Goal: Task Accomplishment & Management: Use online tool/utility

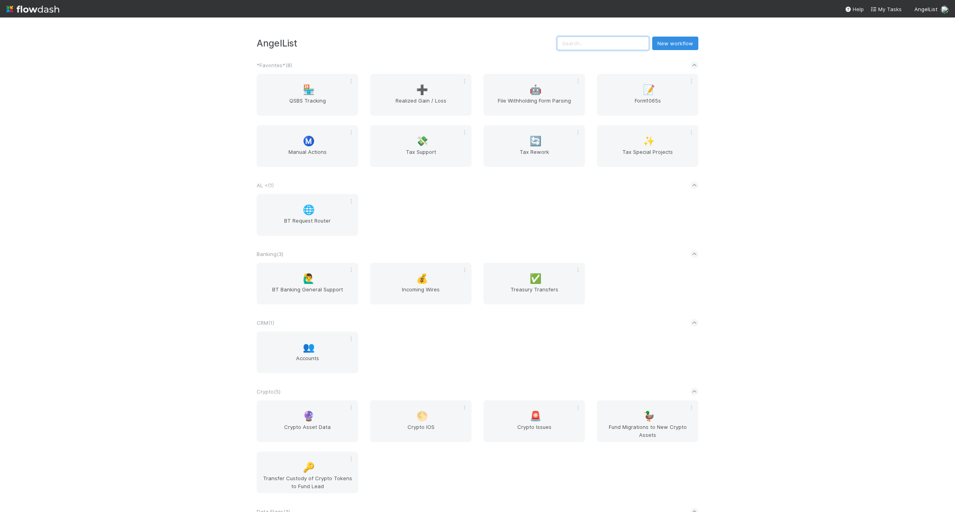
click at [629, 48] on input "text" at bounding box center [603, 44] width 92 height 14
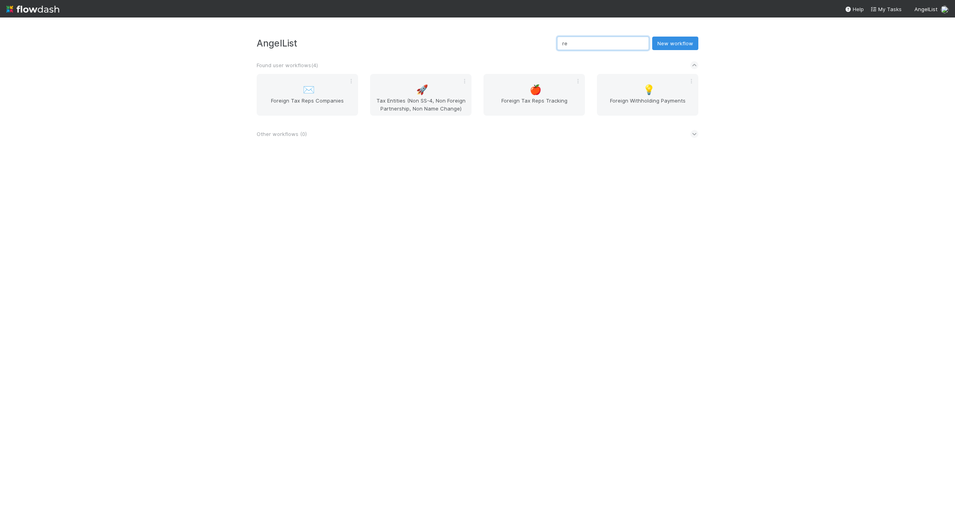
type input "r"
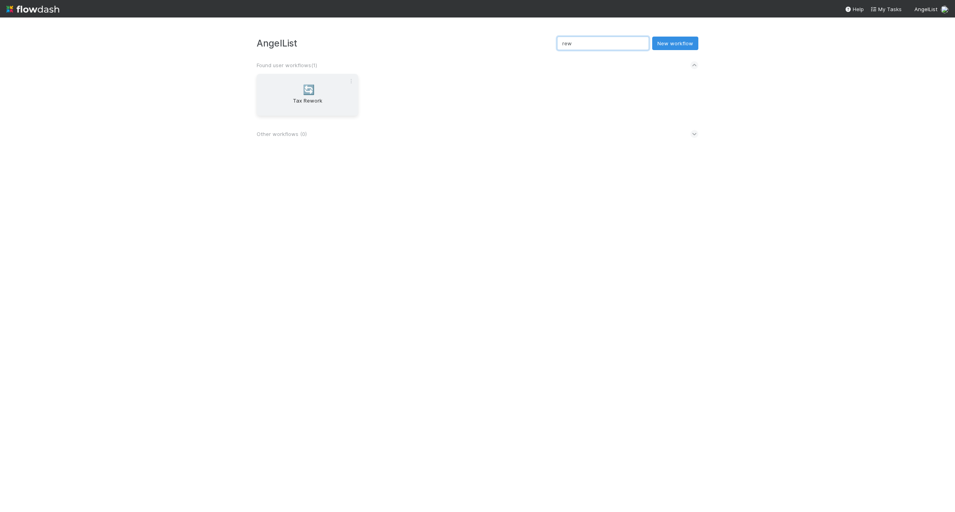
type input "rew"
click at [318, 82] on div "🔄 Tax Rework" at bounding box center [307, 95] width 101 height 42
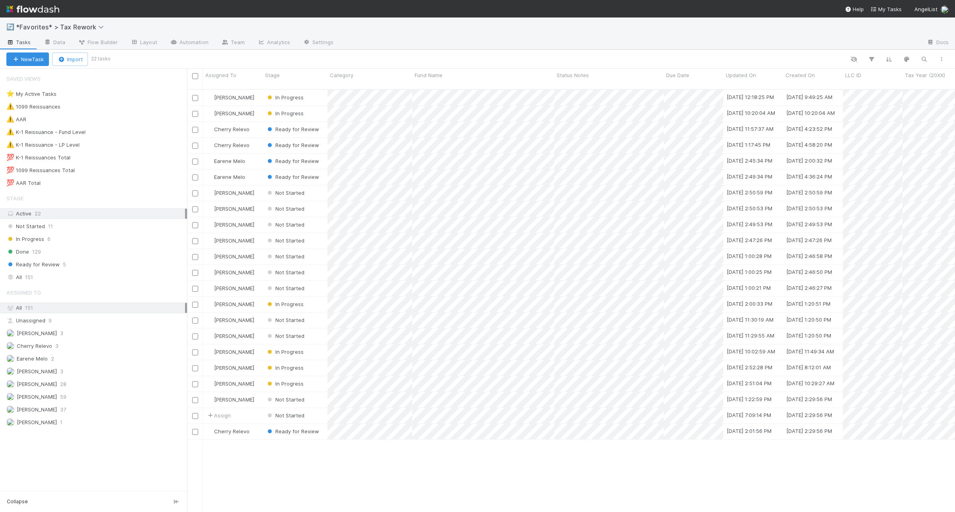
scroll to position [422, 760]
click at [139, 135] on div "⚠️ K-1 Reissuance - Fund Level 3" at bounding box center [96, 132] width 181 height 10
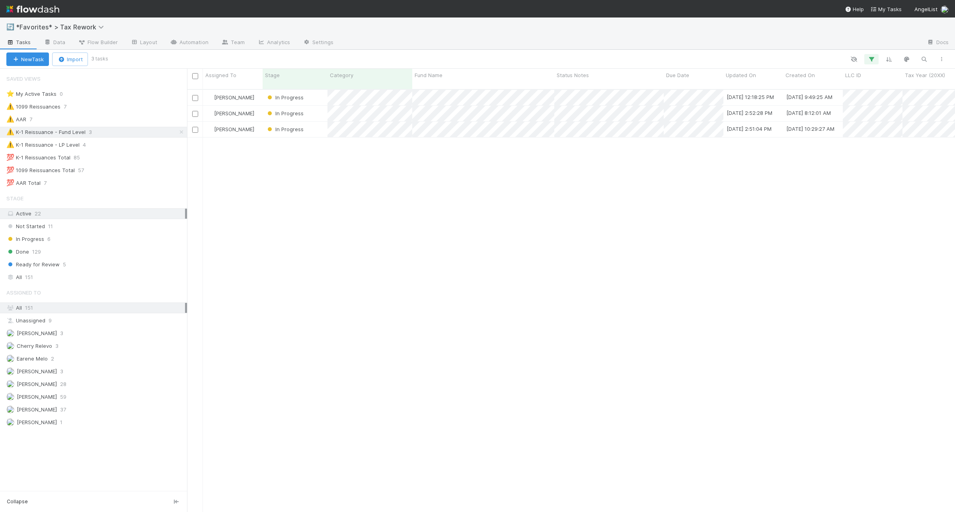
scroll to position [422, 760]
click at [166, 146] on div "⚠️ K-1 Reissuance - LP Level 4" at bounding box center [96, 145] width 181 height 10
click at [550, 215] on div at bounding box center [477, 256] width 955 height 512
click at [132, 130] on div "⚠️ K-1 Reissuance - Fund Level 3" at bounding box center [96, 132] width 181 height 10
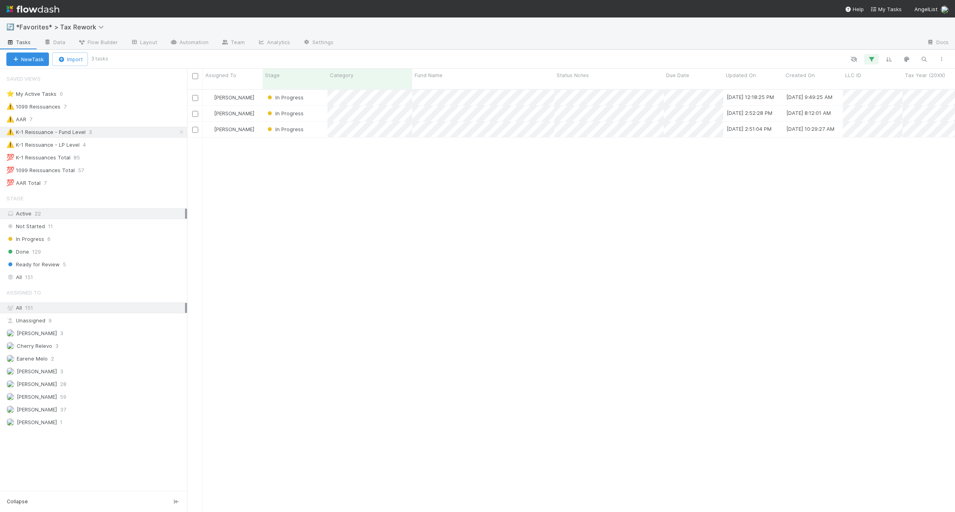
scroll to position [422, 760]
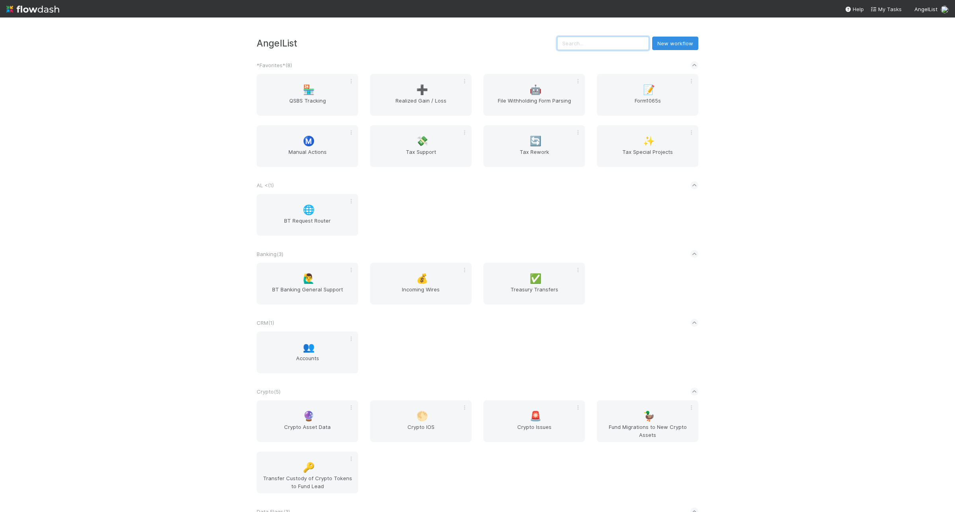
click at [603, 45] on input "text" at bounding box center [603, 44] width 92 height 14
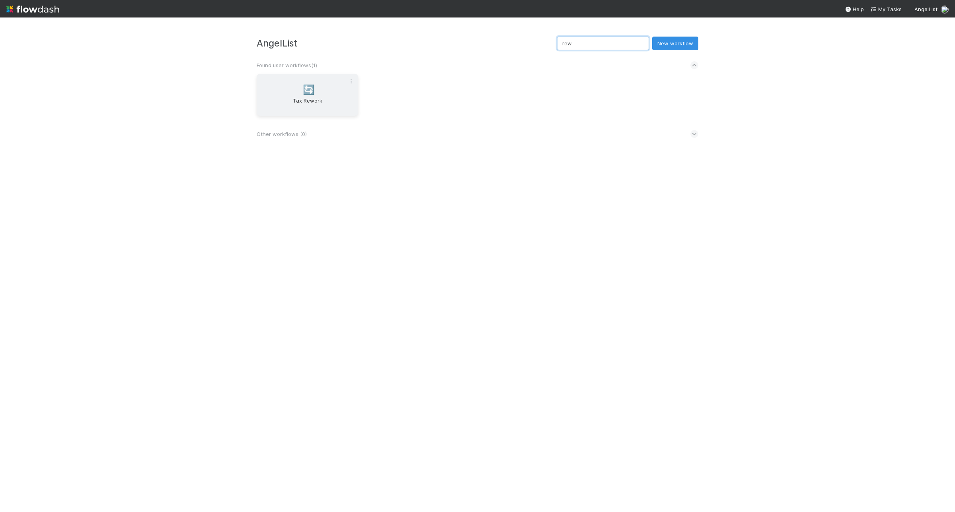
type input "rew"
click at [304, 112] on span "Tax Rework" at bounding box center [307, 105] width 95 height 16
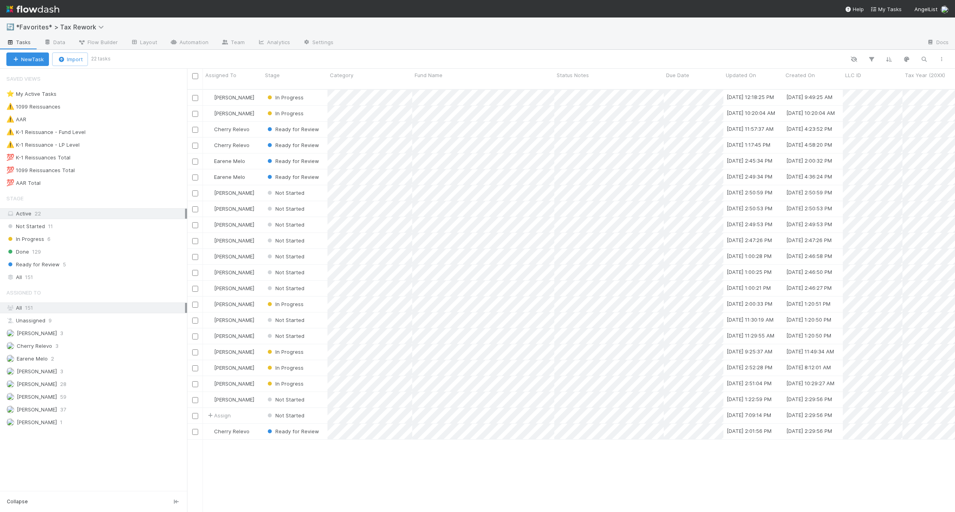
scroll to position [422, 760]
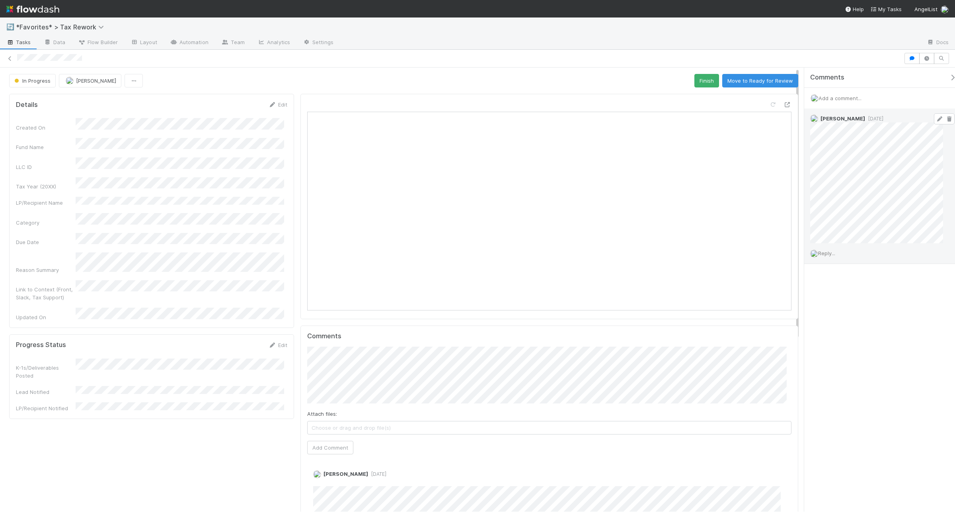
click at [873, 118] on span "3 months ago" at bounding box center [874, 119] width 18 height 6
click at [883, 117] on span "3 months ago" at bounding box center [874, 119] width 18 height 6
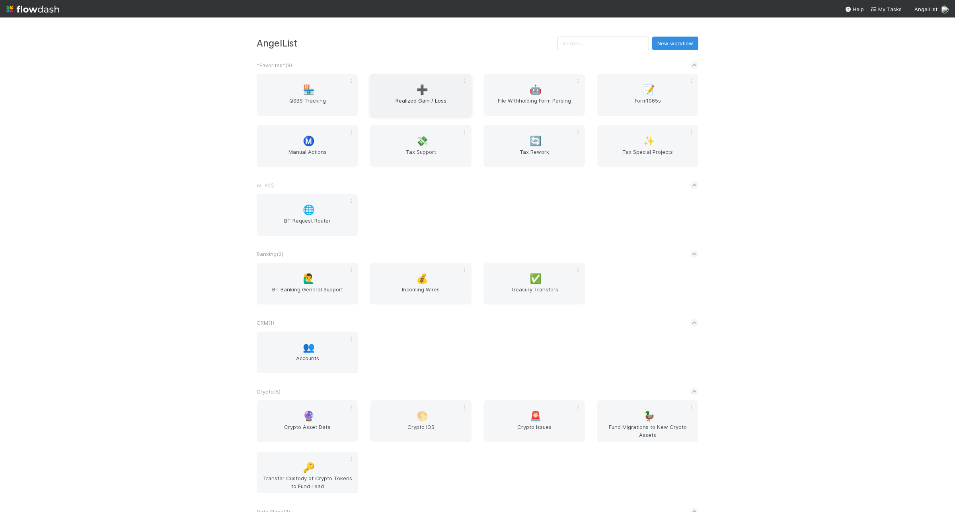
click at [435, 86] on div "➕ Realized Gain / Loss" at bounding box center [420, 95] width 101 height 42
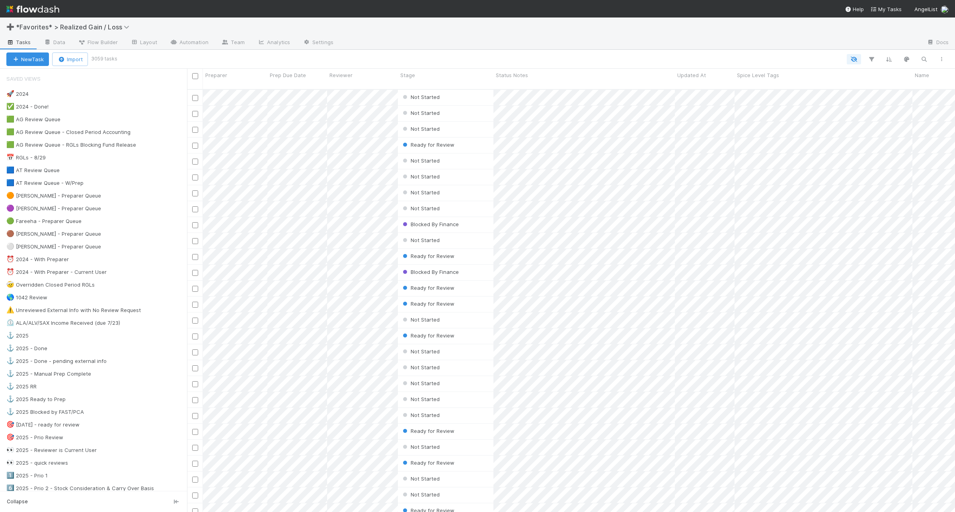
scroll to position [422, 760]
click at [137, 181] on div "🟦 AT Review Queue - W/Prep 1" at bounding box center [96, 183] width 181 height 10
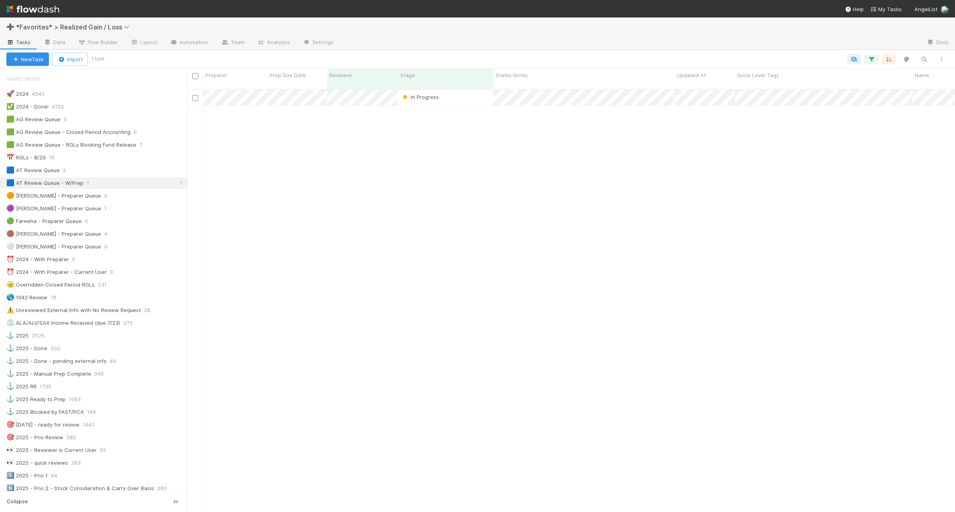
scroll to position [422, 760]
click at [106, 172] on div "🟦 AT Review Queue 2" at bounding box center [96, 171] width 181 height 10
click at [119, 121] on div "🟩 AG Review Queue 5" at bounding box center [96, 120] width 181 height 10
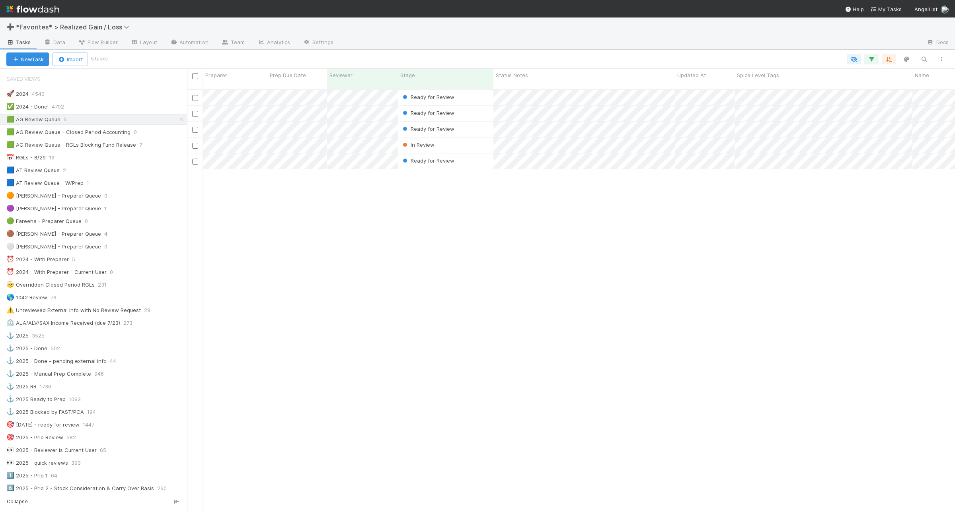
scroll to position [422, 760]
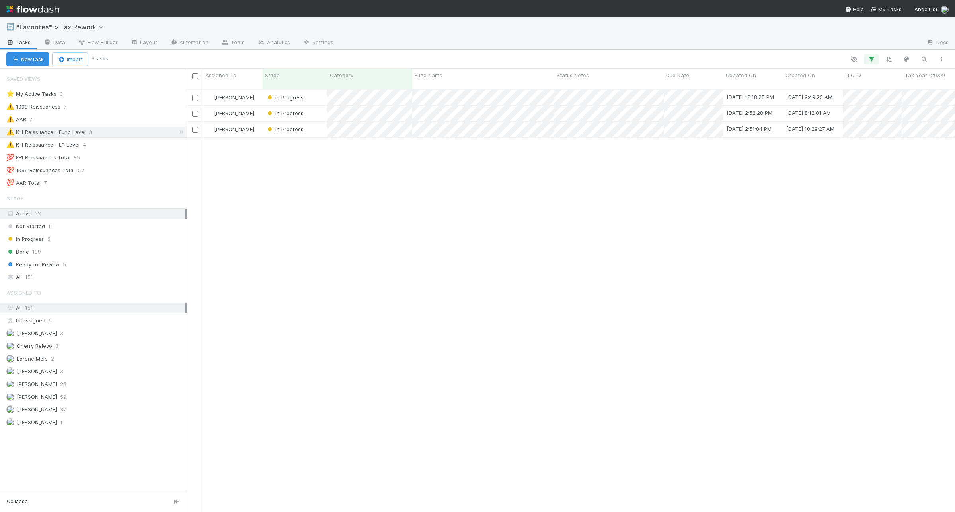
scroll to position [422, 760]
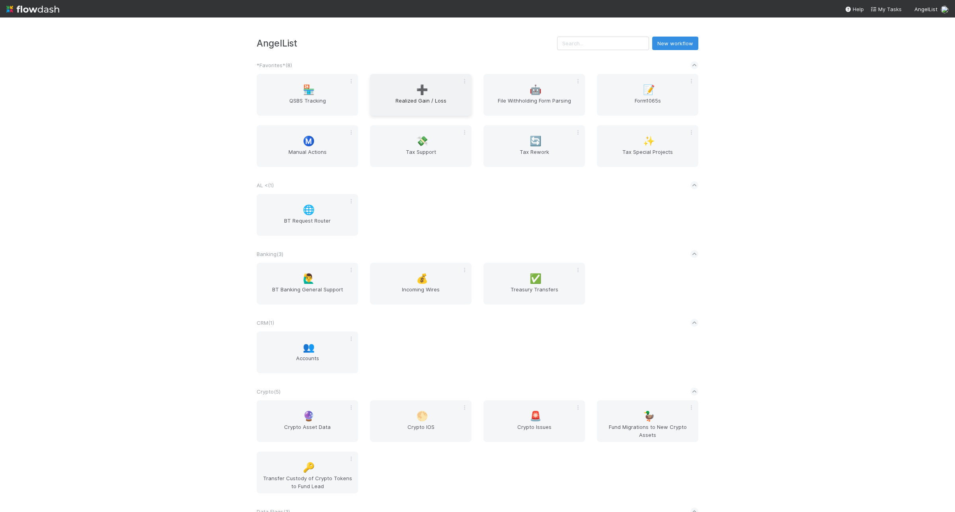
click at [398, 94] on div "➕ Realized Gain / Loss" at bounding box center [420, 95] width 101 height 42
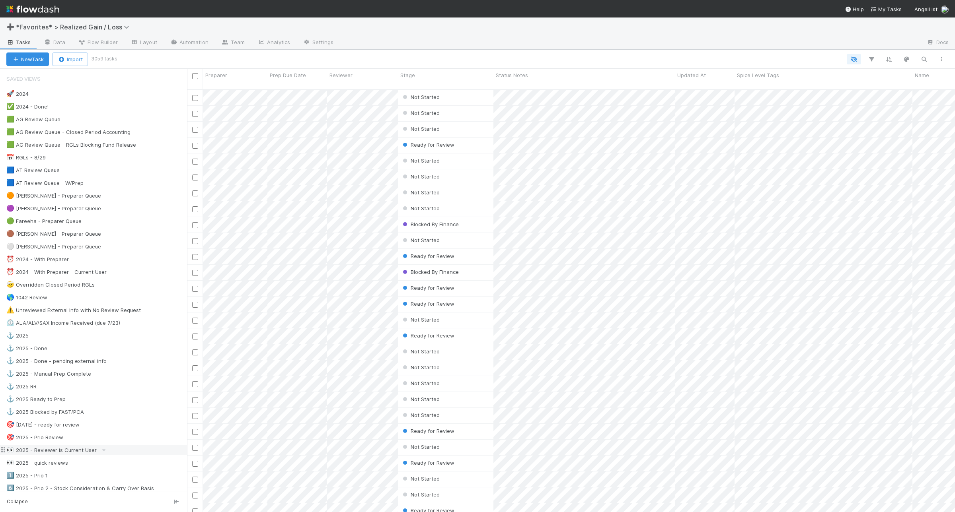
scroll to position [422, 760]
click at [123, 185] on div "🟦 AT Review Queue - W/Prep 1" at bounding box center [96, 183] width 181 height 10
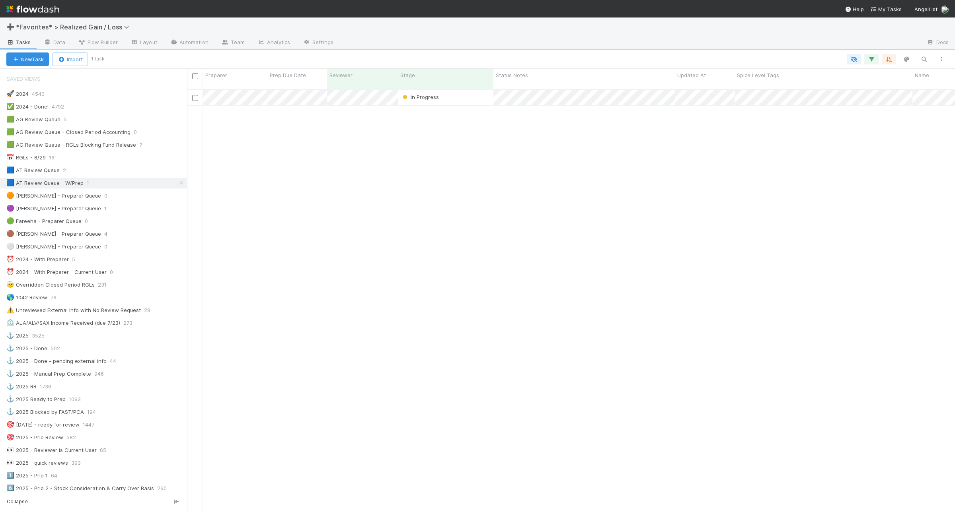
scroll to position [422, 760]
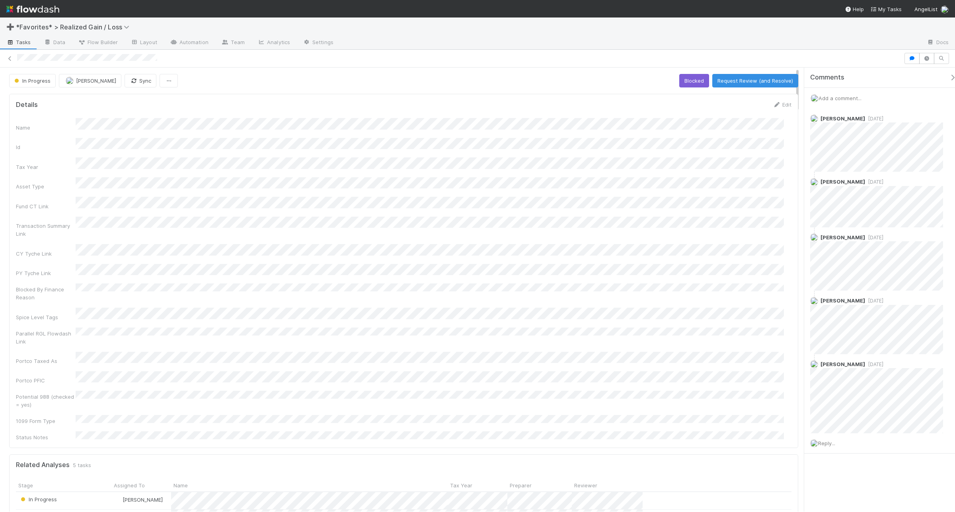
drag, startPoint x: 173, startPoint y: 60, endPoint x: 15, endPoint y: 63, distance: 158.8
click at [15, 63] on div at bounding box center [477, 58] width 955 height 11
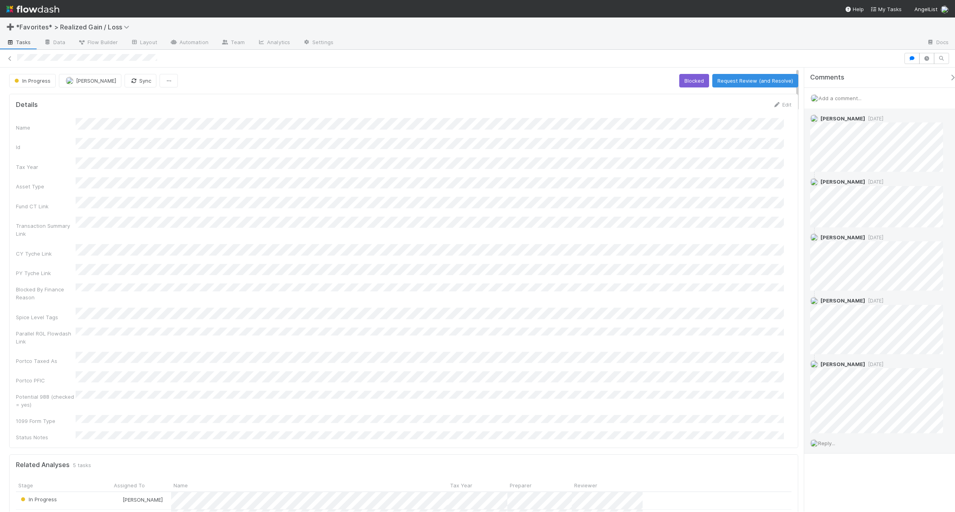
click at [829, 438] on div "Reply..." at bounding box center [880, 444] width 152 height 20
click at [830, 442] on span "Reply..." at bounding box center [826, 443] width 17 height 6
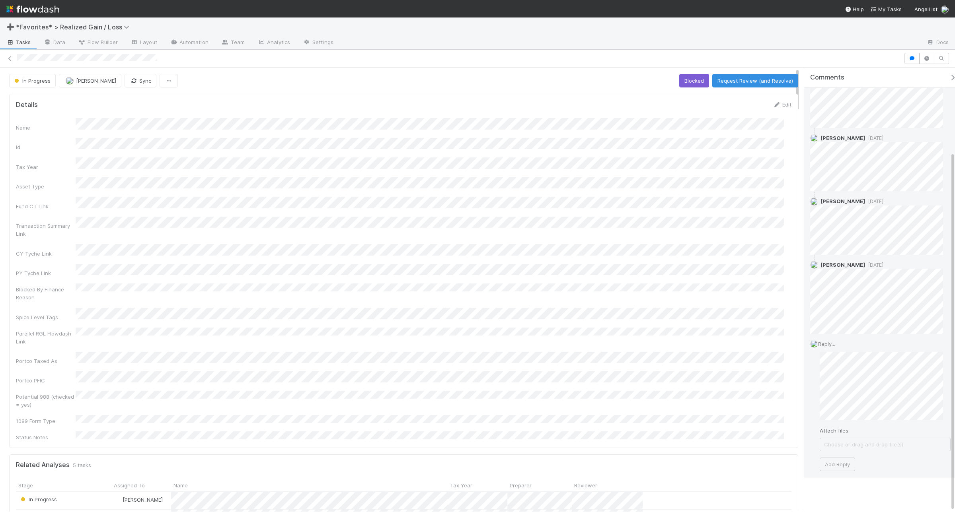
scroll to position [104, 0]
click at [832, 462] on button "Add Reply" at bounding box center [837, 461] width 35 height 14
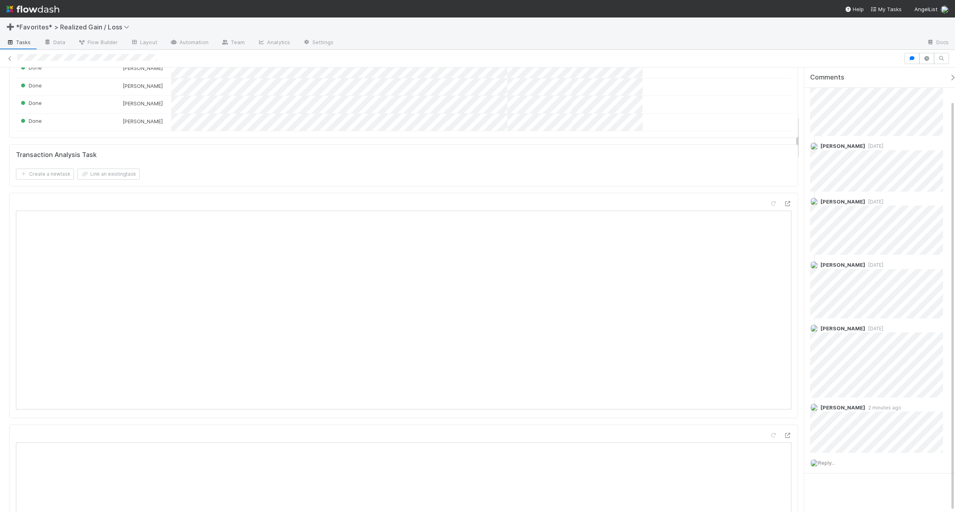
scroll to position [448, 0]
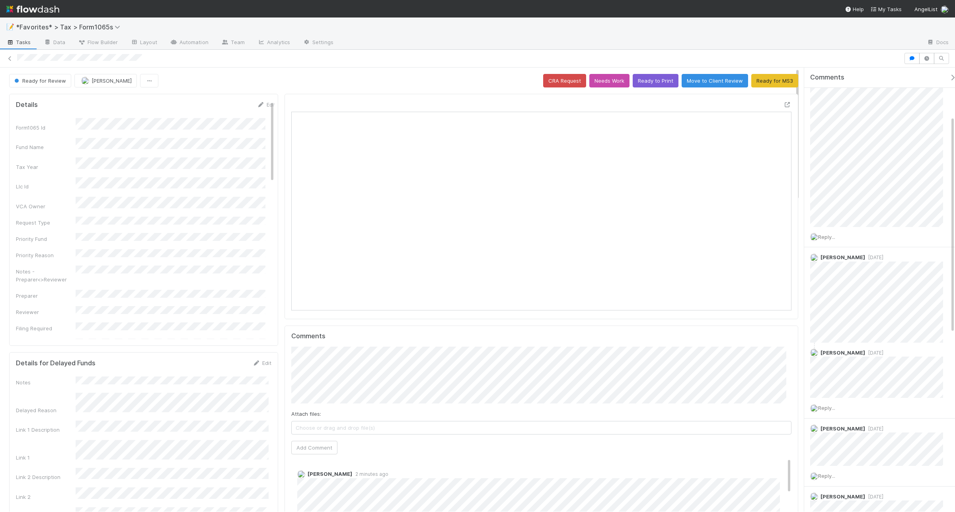
scroll to position [99, 0]
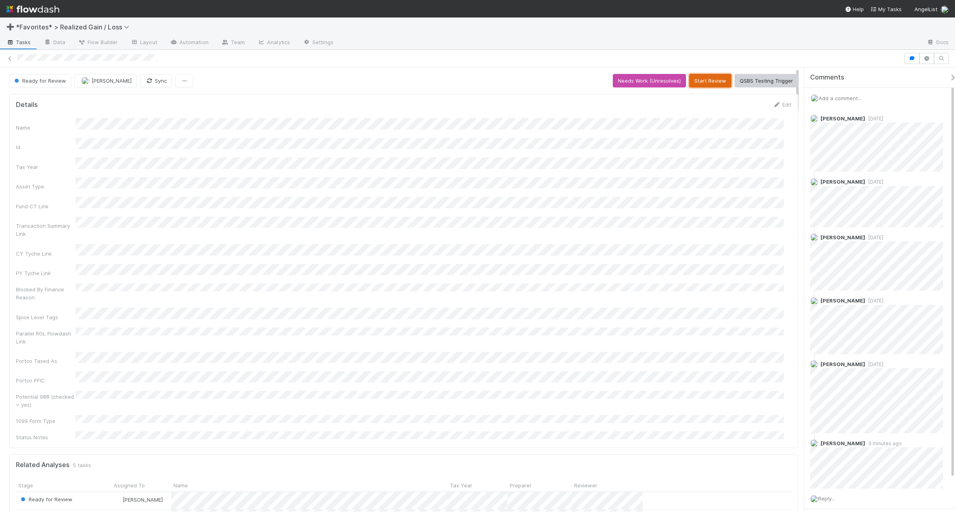
click at [704, 79] on button "Start Review" at bounding box center [710, 81] width 42 height 14
click at [759, 80] on button "Mark Reviewed (Done)" at bounding box center [764, 81] width 67 height 14
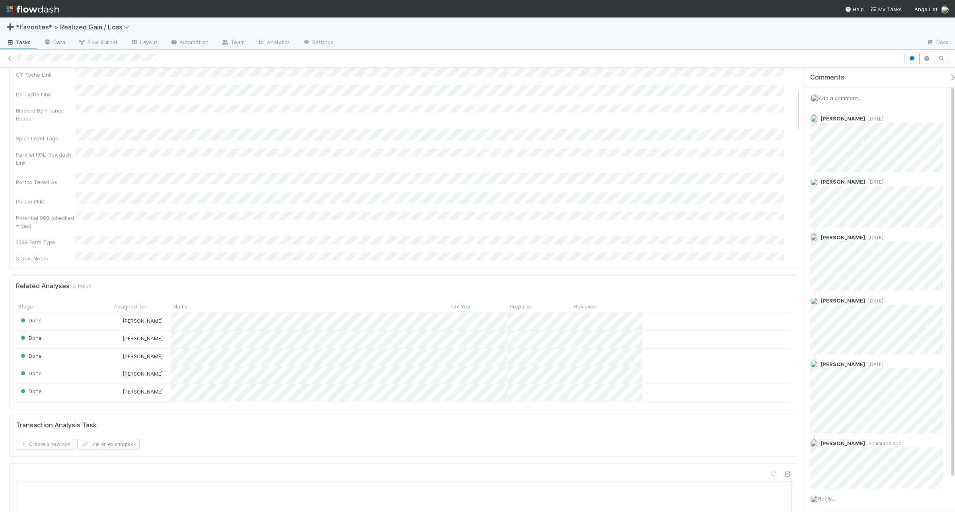
scroll to position [149, 0]
